Goal: Task Accomplishment & Management: Use online tool/utility

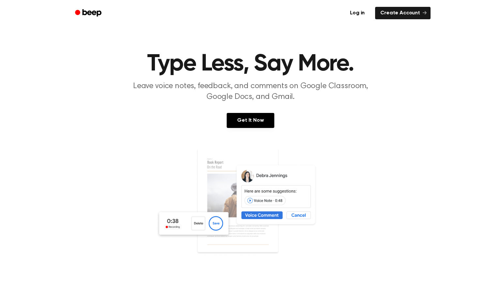
click at [341, 138] on div "Get It Now" at bounding box center [251, 127] width 486 height 28
click at [250, 117] on link "Get It Now" at bounding box center [250, 120] width 47 height 15
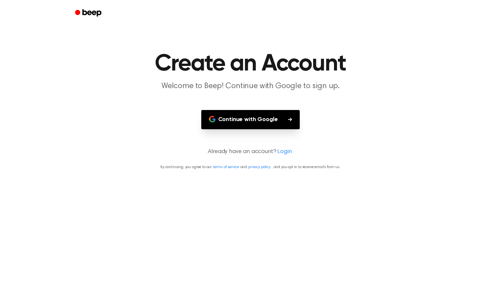
click at [286, 127] on button "Continue with Google" at bounding box center [250, 119] width 99 height 19
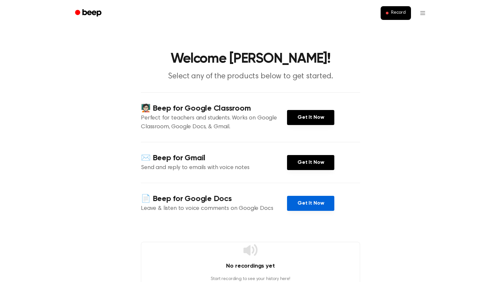
click at [303, 204] on link "Get It Now" at bounding box center [310, 203] width 47 height 15
click at [394, 9] on button "Record" at bounding box center [396, 13] width 30 height 14
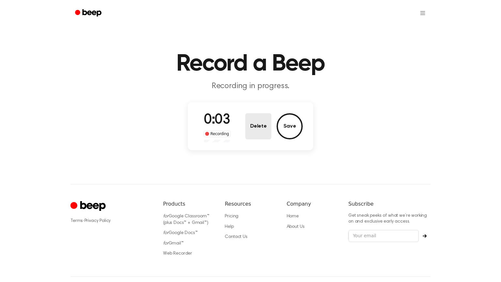
click at [258, 123] on button "Delete" at bounding box center [258, 126] width 26 height 26
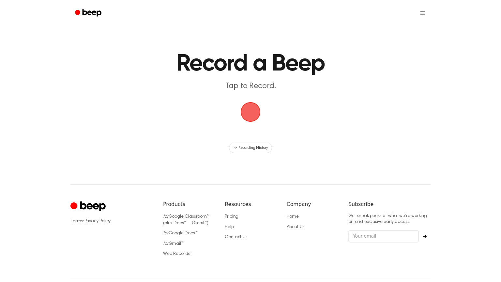
click at [246, 108] on span "button" at bounding box center [251, 112] width 18 height 18
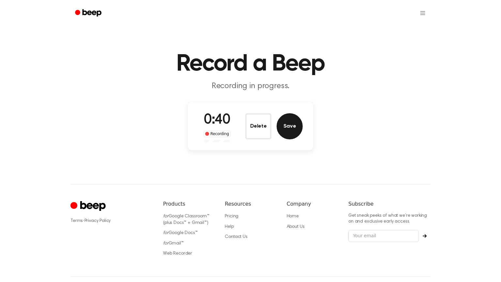
click at [289, 133] on button "Save" at bounding box center [290, 126] width 26 height 26
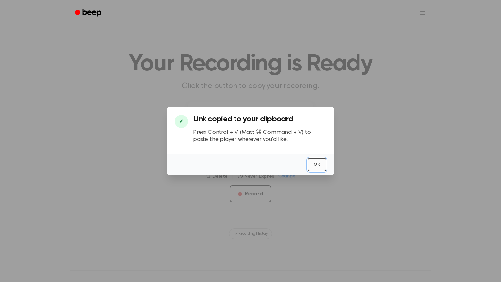
click at [313, 160] on button "OK" at bounding box center [317, 164] width 19 height 13
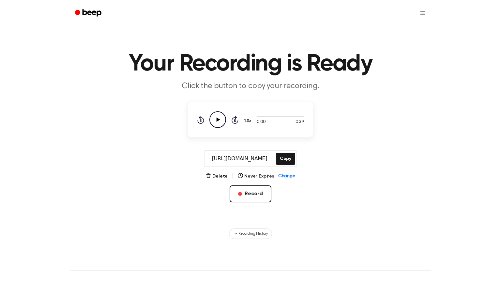
click at [222, 119] on icon "Play Audio" at bounding box center [218, 119] width 17 height 17
click at [221, 123] on icon "Pause Audio" at bounding box center [218, 119] width 17 height 17
click at [221, 118] on icon "Play Audio" at bounding box center [218, 119] width 17 height 17
click at [221, 117] on icon "Pause Audio" at bounding box center [218, 119] width 17 height 17
click at [221, 117] on icon "Play Audio" at bounding box center [218, 119] width 17 height 17
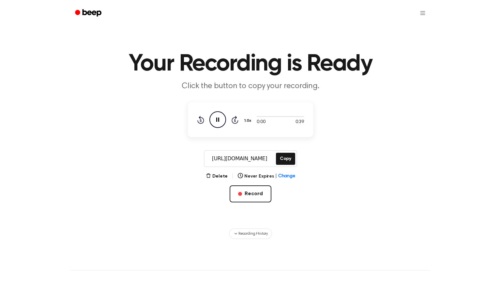
click at [221, 117] on icon "Pause Audio" at bounding box center [218, 119] width 17 height 17
click at [221, 117] on icon "Play Audio" at bounding box center [218, 119] width 17 height 17
click at [234, 120] on icon "Skip 5 seconds" at bounding box center [234, 120] width 7 height 8
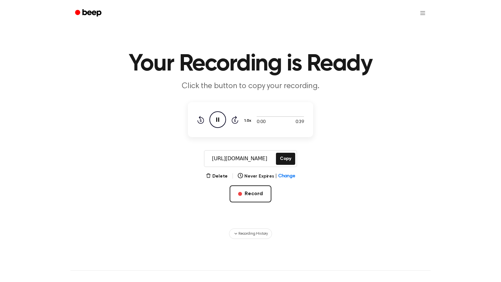
click at [237, 122] on icon at bounding box center [235, 120] width 7 height 8
click at [287, 159] on button "Copy" at bounding box center [285, 159] width 19 height 12
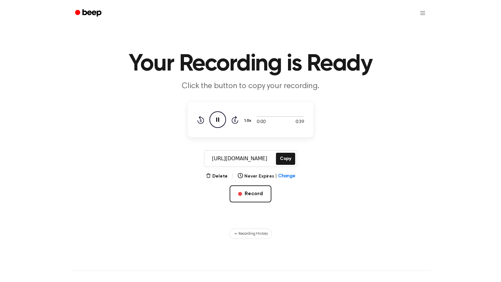
click at [214, 116] on icon "Pause Audio" at bounding box center [218, 119] width 17 height 17
click at [214, 116] on icon "Play Audio" at bounding box center [218, 119] width 17 height 17
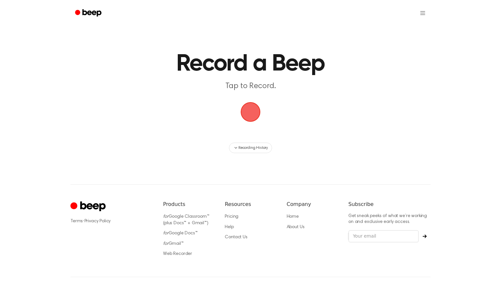
click at [343, 145] on div "Recording History" at bounding box center [251, 148] width 376 height 10
click at [244, 115] on span "button" at bounding box center [251, 112] width 18 height 18
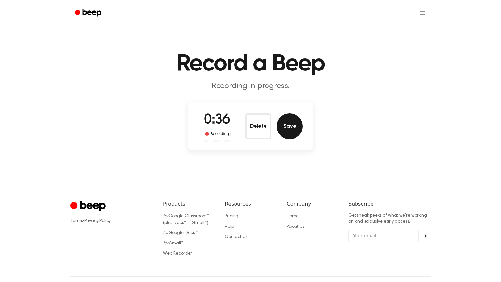
click at [290, 127] on button "Save" at bounding box center [290, 126] width 26 height 26
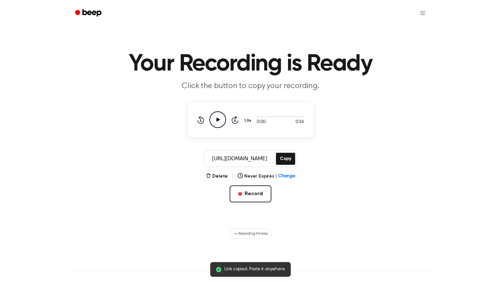
click at [220, 120] on icon at bounding box center [219, 119] width 4 height 4
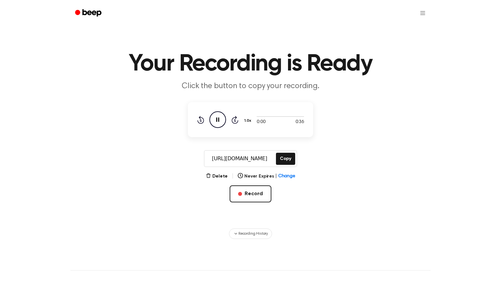
click at [217, 117] on icon at bounding box center [217, 119] width 3 height 4
click at [217, 117] on icon at bounding box center [219, 119] width 4 height 4
click at [217, 117] on icon at bounding box center [217, 119] width 3 height 4
click at [217, 117] on icon at bounding box center [219, 119] width 4 height 4
click at [233, 119] on icon "Skip 5 seconds" at bounding box center [234, 120] width 7 height 8
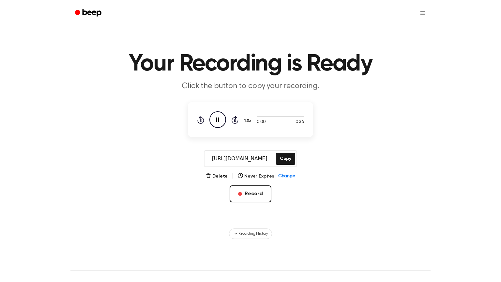
click at [233, 119] on icon "Skip 5 seconds" at bounding box center [234, 120] width 7 height 8
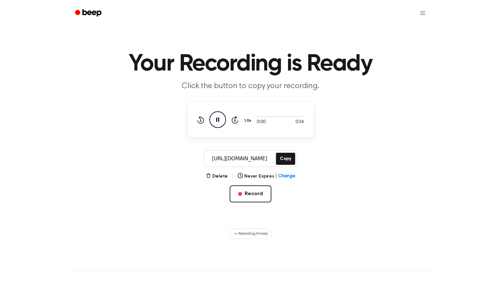
click at [233, 119] on icon "Skip 5 seconds" at bounding box center [234, 120] width 7 height 8
click at [292, 81] on p "Click the button to copy your recording." at bounding box center [250, 86] width 251 height 11
click at [290, 160] on button "Copy" at bounding box center [285, 159] width 19 height 12
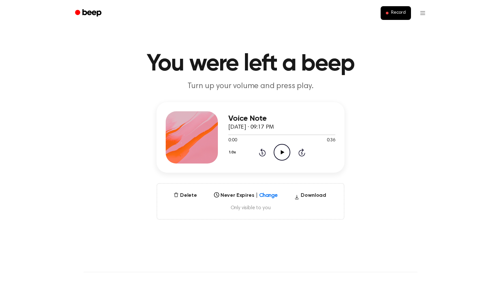
click at [281, 155] on icon "Play Audio" at bounding box center [282, 152] width 17 height 17
click at [196, 132] on div at bounding box center [192, 137] width 52 height 52
